Goal: Navigation & Orientation: Go to known website

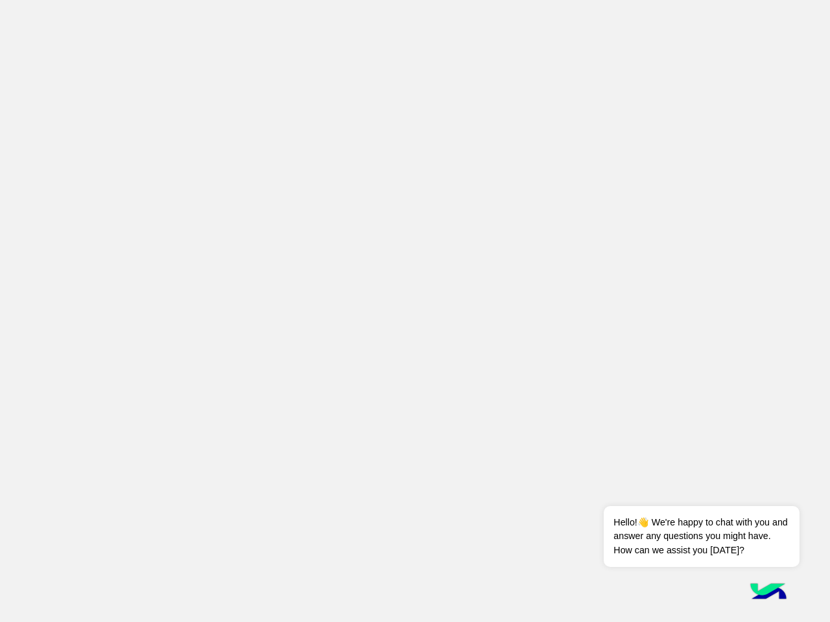
click at [415, 311] on app-root at bounding box center [415, 311] width 830 height 622
click at [760, 490] on div "Dismiss ✕ Hello!👋 We're happy to chat with you and answer any questions you mig…" at bounding box center [701, 522] width 195 height 90
click at [701, 537] on span "Hello!👋 We're happy to chat with you and answer any questions you might have. H…" at bounding box center [701, 536] width 195 height 61
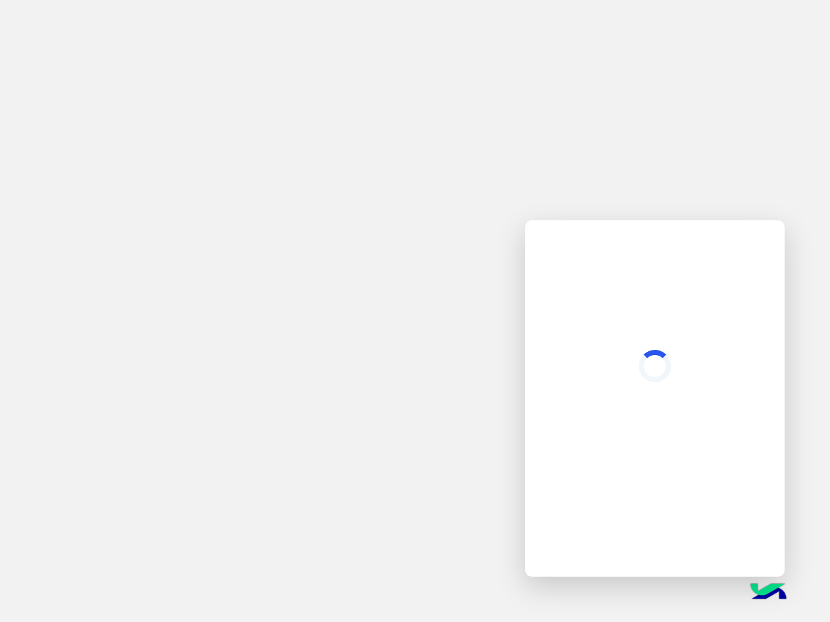
click at [768, 593] on img at bounding box center [767, 592] width 45 height 45
